Goal: Find specific fact: Find specific fact

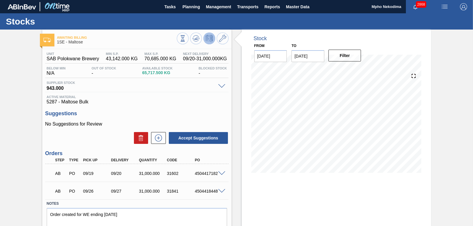
drag, startPoint x: 450, startPoint y: 98, endPoint x: 454, endPoint y: 96, distance: 4.7
click at [450, 98] on div "Awaiting Billing 1SE - Maltose Unit SAB Polokwane Brewery MIN S.P. 43,142.000 K…" at bounding box center [236, 142] width 473 height 225
drag, startPoint x: 194, startPoint y: 192, endPoint x: 216, endPoint y: 193, distance: 21.6
click at [216, 193] on div "AB PO 09/26 09/27 31,000.000 31841 4504418448" at bounding box center [136, 190] width 183 height 15
copy div "4504418448"
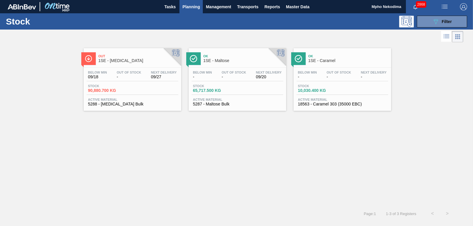
click at [111, 101] on div "Active Material 5288 - Dextrose Bulk" at bounding box center [133, 102] width 92 height 9
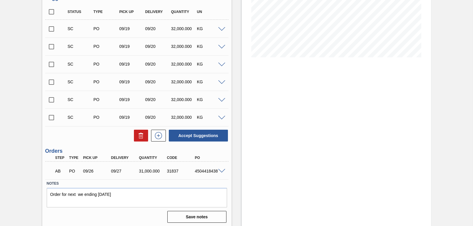
scroll to position [117, 0]
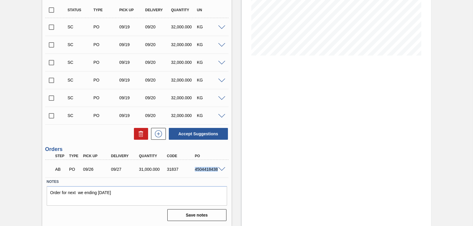
drag, startPoint x: 195, startPoint y: 170, endPoint x: 226, endPoint y: 173, distance: 31.5
click at [226, 173] on div "AB PO 09/26 09/27 31,000.000 31837 4504418438" at bounding box center [136, 168] width 183 height 15
copy div "4504418438"
